Goal: Task Accomplishment & Management: Complete application form

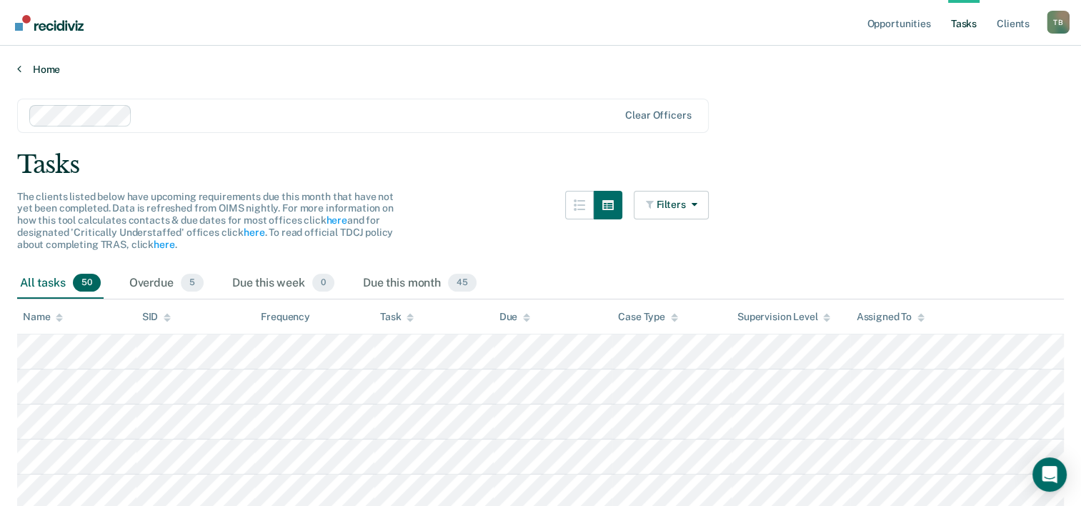
click at [49, 67] on link "Home" at bounding box center [540, 69] width 1047 height 13
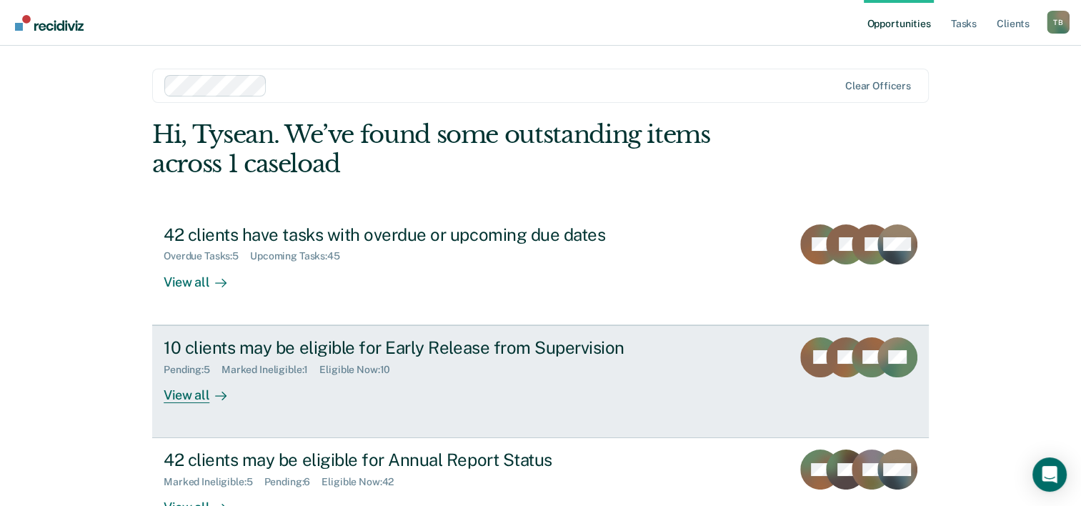
click at [417, 347] on div "10 clients may be eligible for Early Release from Supervision" at bounding box center [415, 347] width 502 height 21
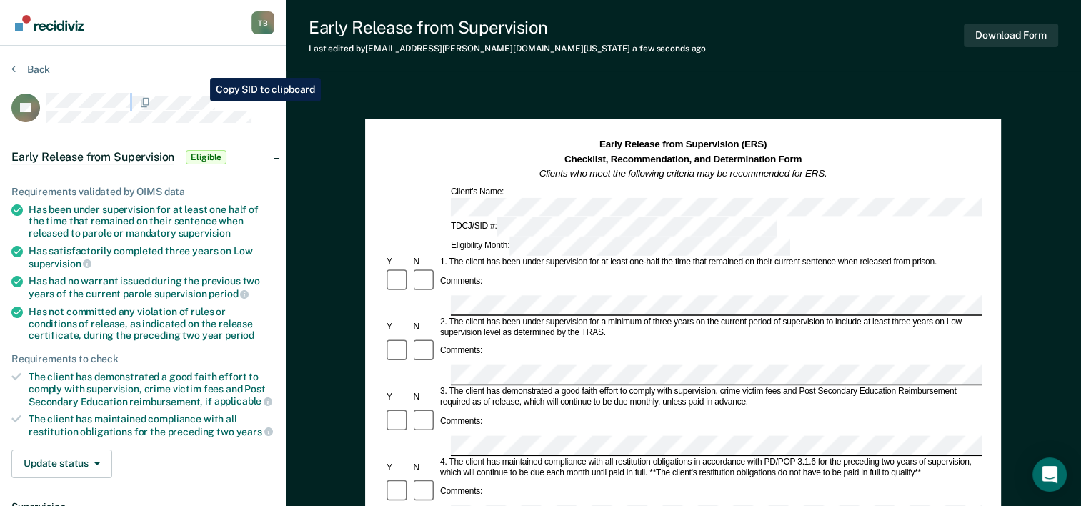
click at [199, 100] on div "BT" at bounding box center [142, 108] width 263 height 30
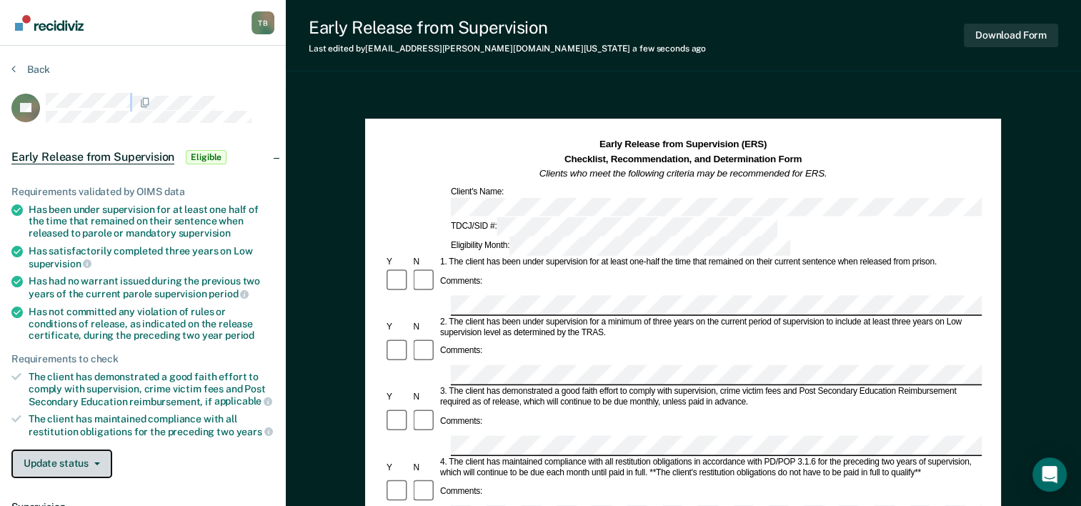
click at [89, 455] on button "Update status" at bounding box center [61, 463] width 101 height 29
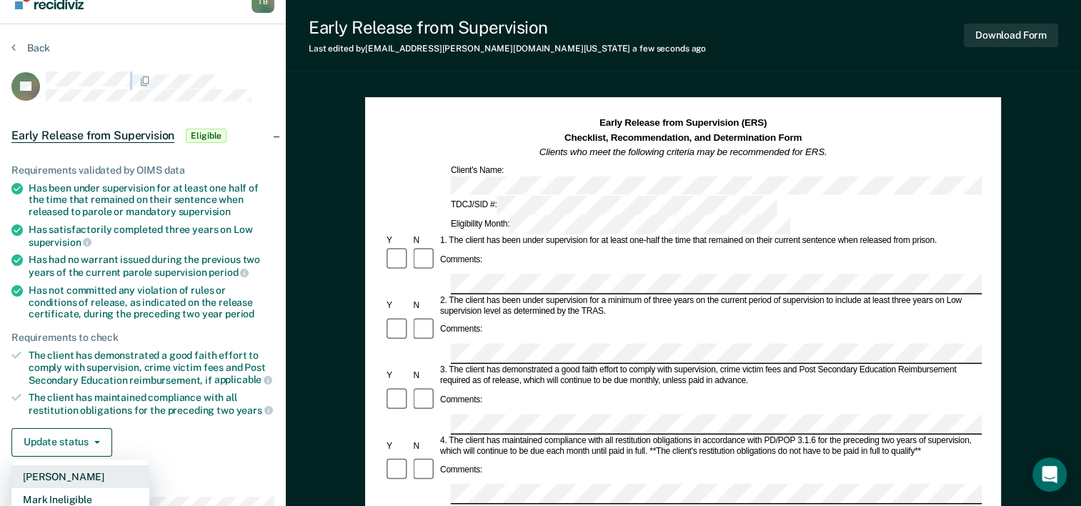
click at [89, 466] on button "Mark Pending" at bounding box center [80, 476] width 138 height 23
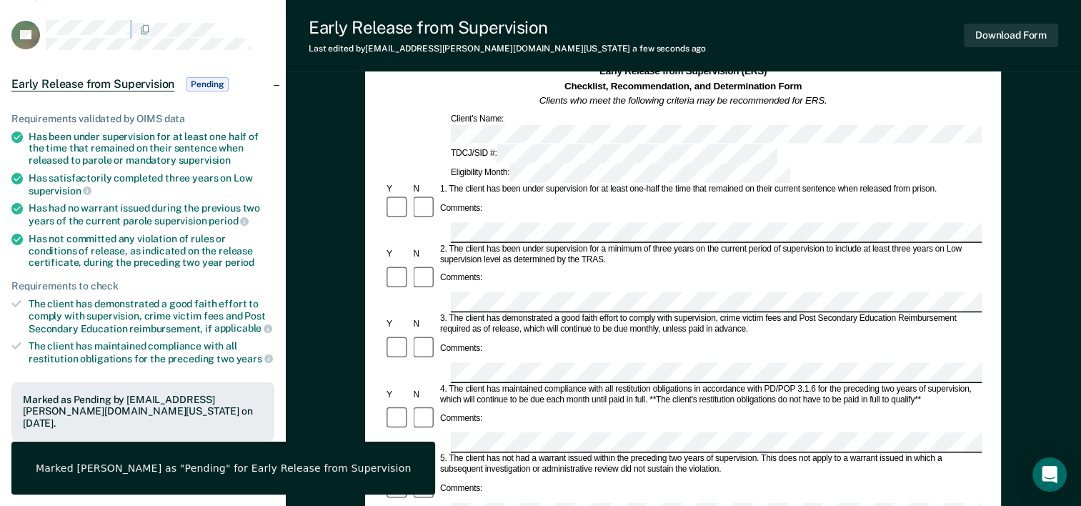
scroll to position [0, 0]
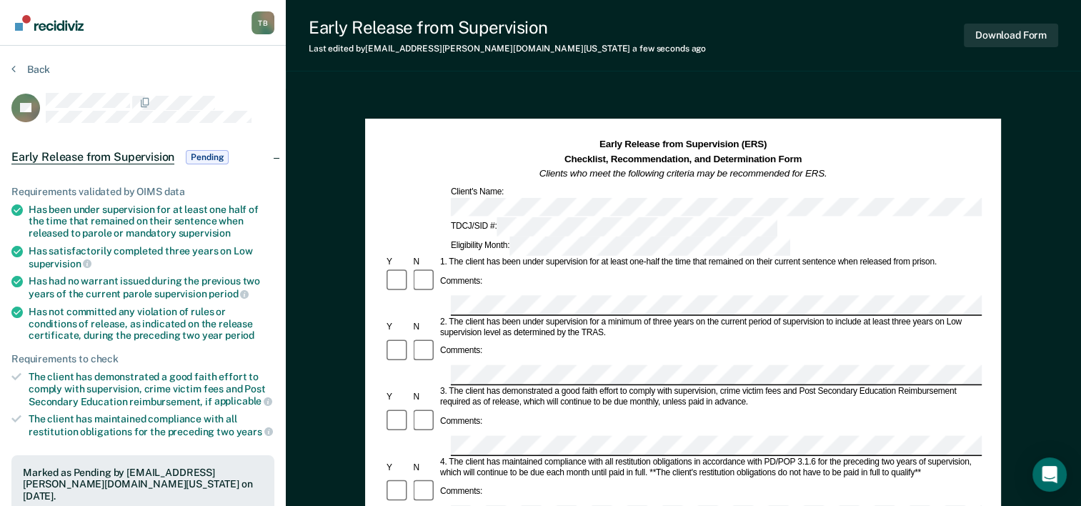
click at [186, 66] on div "Back" at bounding box center [142, 78] width 263 height 30
click at [29, 61] on section "Back BT Early Release from Supervision Pending Requirements validated by OIMS d…" at bounding box center [143, 433] width 286 height 775
click at [36, 71] on button "Back" at bounding box center [30, 69] width 39 height 13
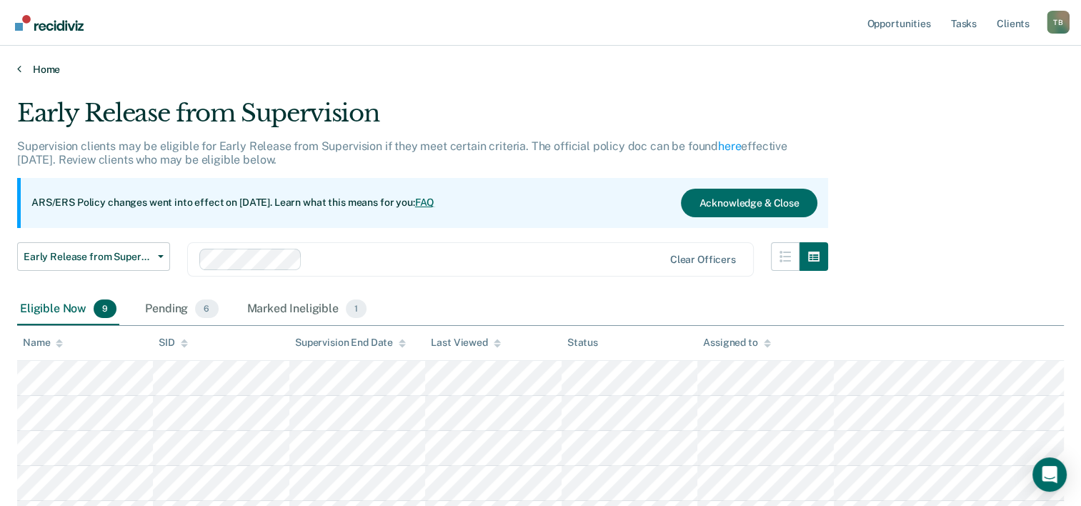
click at [38, 65] on link "Home" at bounding box center [540, 69] width 1047 height 13
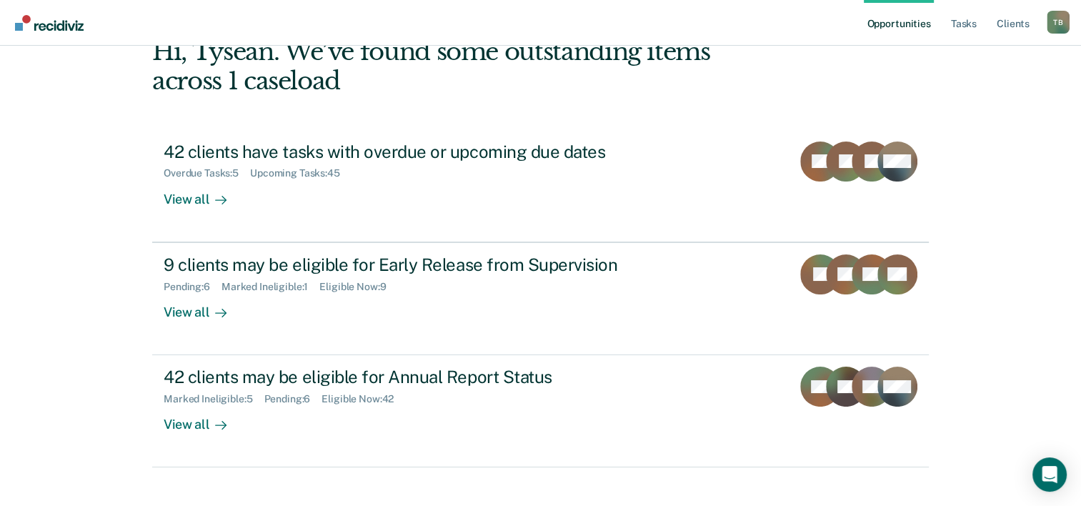
scroll to position [101, 0]
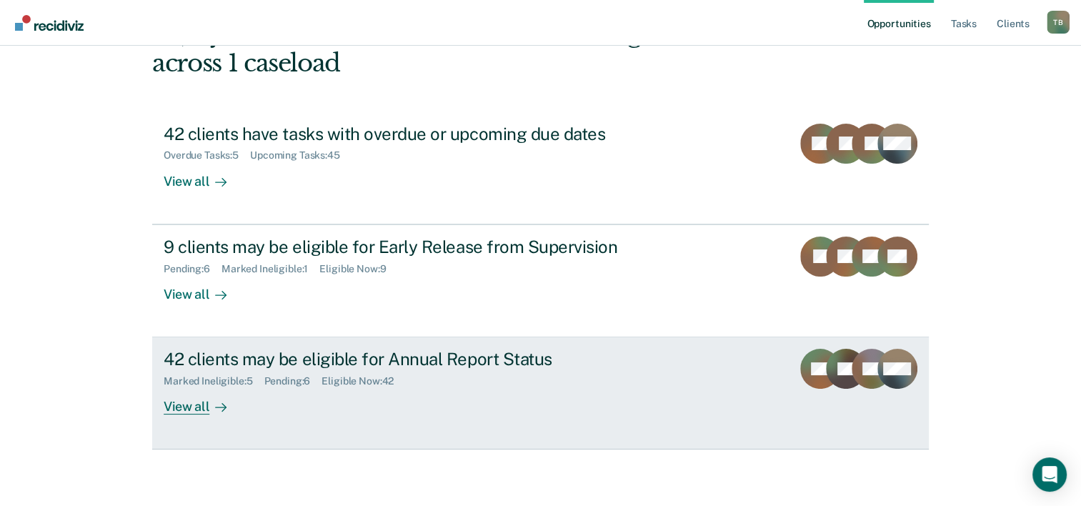
click at [501, 357] on div "42 clients may be eligible for Annual Report Status" at bounding box center [415, 359] width 502 height 21
